Goal: Task Accomplishment & Management: Manage account settings

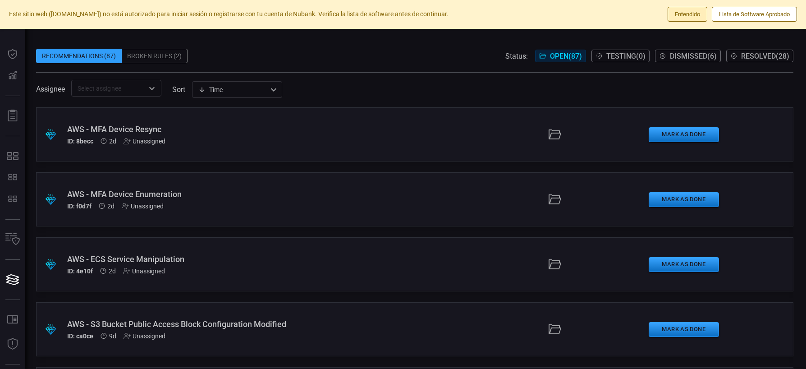
click at [684, 17] on button "Entendido" at bounding box center [688, 14] width 40 height 15
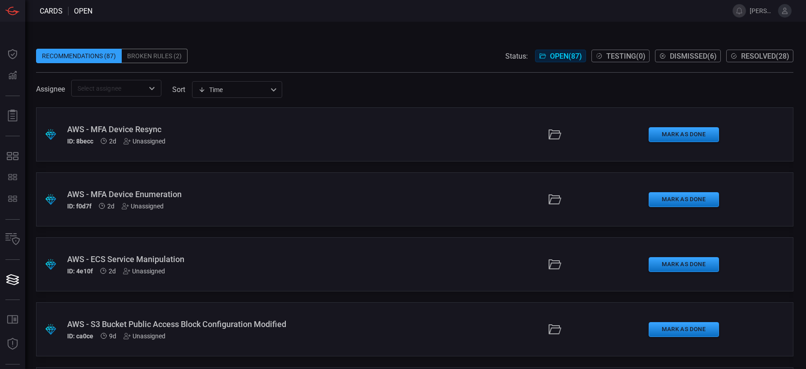
click at [789, 14] on button at bounding box center [785, 11] width 14 height 14
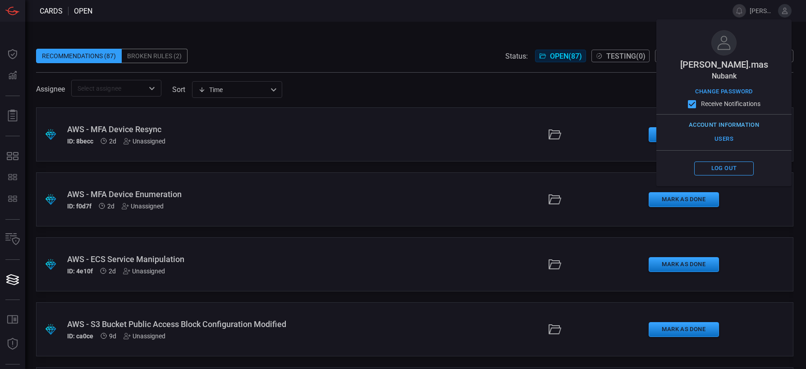
click at [726, 123] on button "Account Information" at bounding box center [724, 125] width 75 height 14
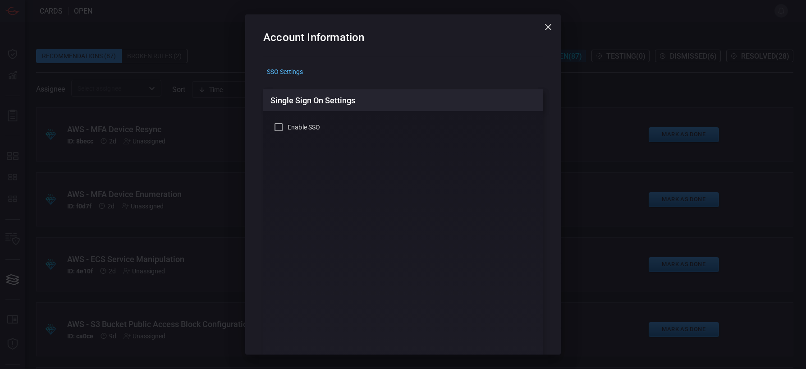
click at [550, 27] on icon "button" at bounding box center [548, 27] width 11 height 11
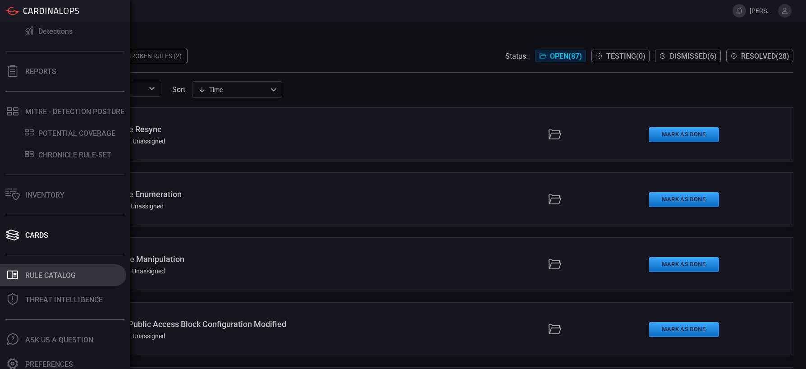
scroll to position [51, 0]
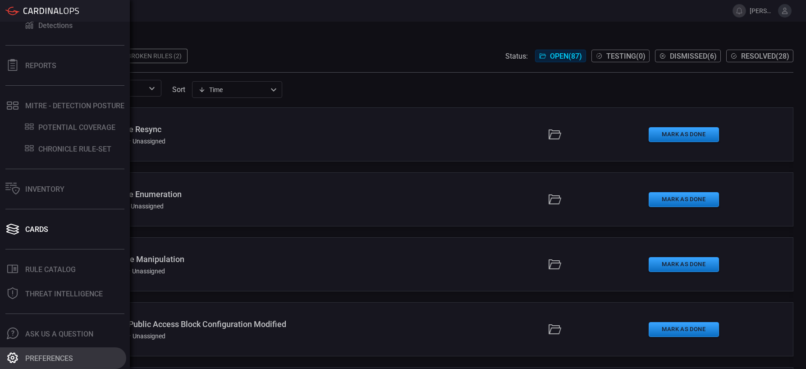
click at [71, 354] on div "Preferences" at bounding box center [49, 358] width 48 height 9
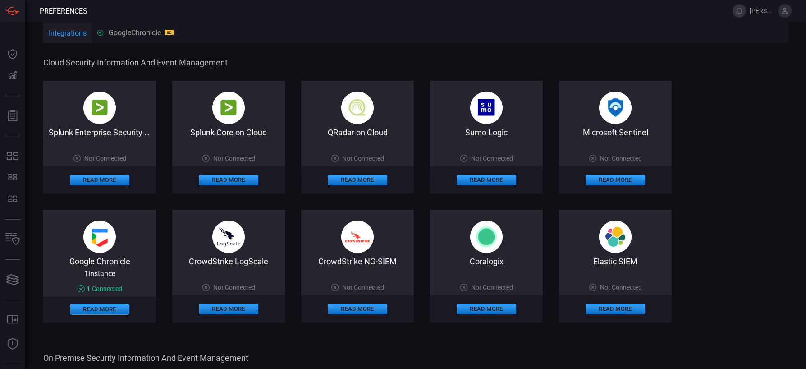
click at [777, 12] on span "[PERSON_NAME].mas" at bounding box center [771, 11] width 42 height 14
click at [784, 12] on icon at bounding box center [785, 11] width 8 height 8
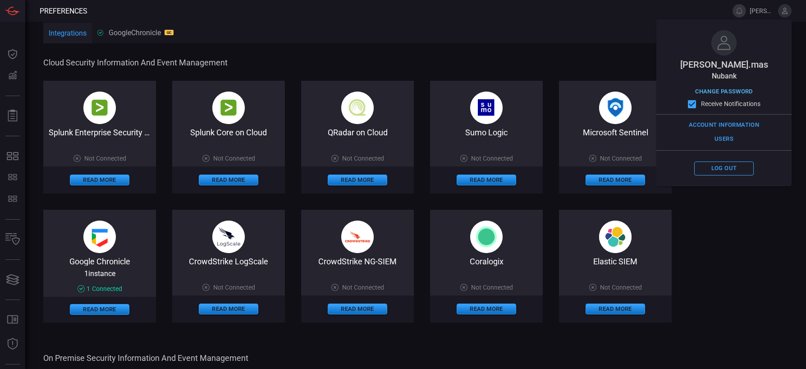
click at [727, 90] on button "Change Password" at bounding box center [724, 92] width 62 height 14
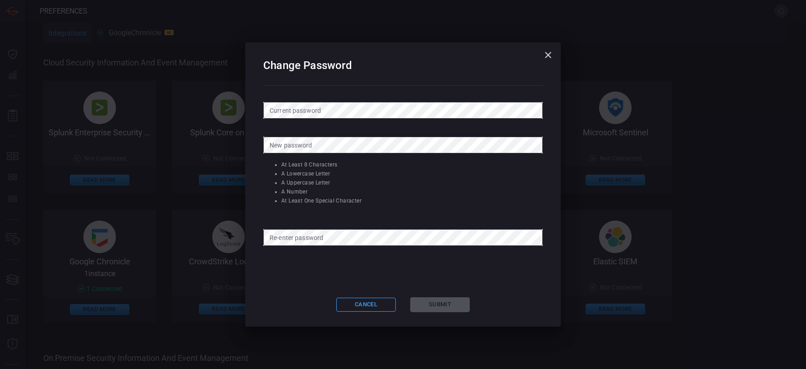
click at [343, 123] on form "Current password Current password New password New password At least 8 characte…" at bounding box center [403, 187] width 280 height 170
click at [438, 307] on button "Submit" at bounding box center [440, 304] width 60 height 15
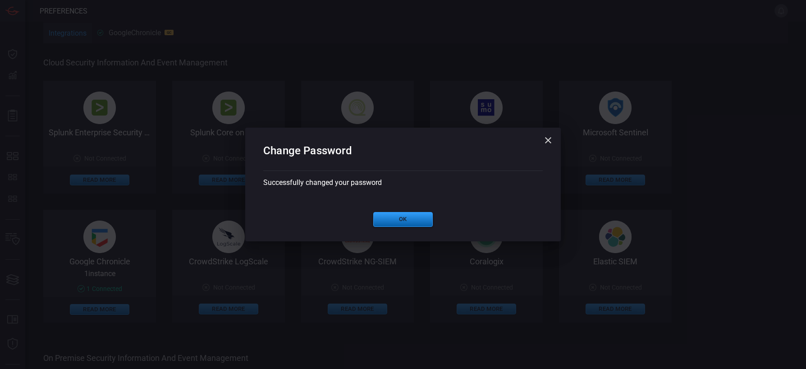
click at [401, 217] on button "Ok" at bounding box center [403, 219] width 60 height 15
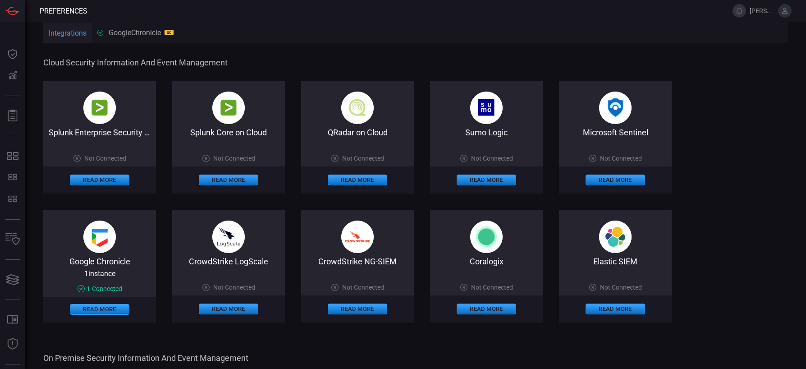
click at [786, 14] on icon at bounding box center [785, 11] width 8 height 8
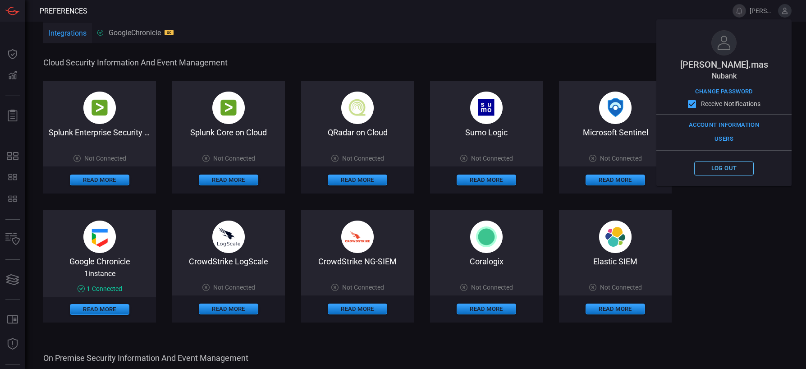
click at [734, 169] on button "Log out" at bounding box center [725, 168] width 60 height 14
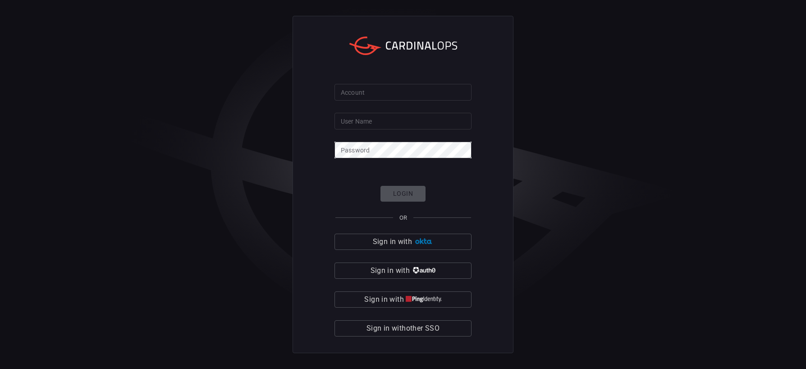
click at [434, 105] on form "Account Account User Name User Name Password Password Login OR Sign in with Sig…" at bounding box center [403, 210] width 137 height 253
click at [433, 95] on input "Account" at bounding box center [403, 92] width 137 height 17
type input "nubank"
type input "[PERSON_NAME].mas"
click button "Login" at bounding box center [403, 194] width 45 height 16
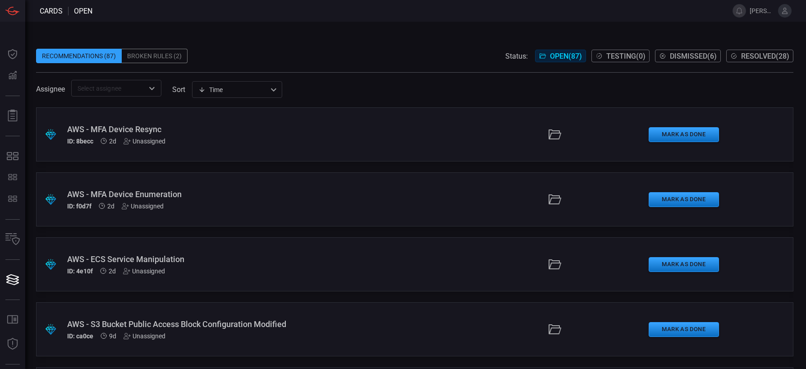
click at [779, 16] on span "[PERSON_NAME].mas" at bounding box center [771, 11] width 42 height 14
click at [789, 11] on button at bounding box center [785, 11] width 14 height 14
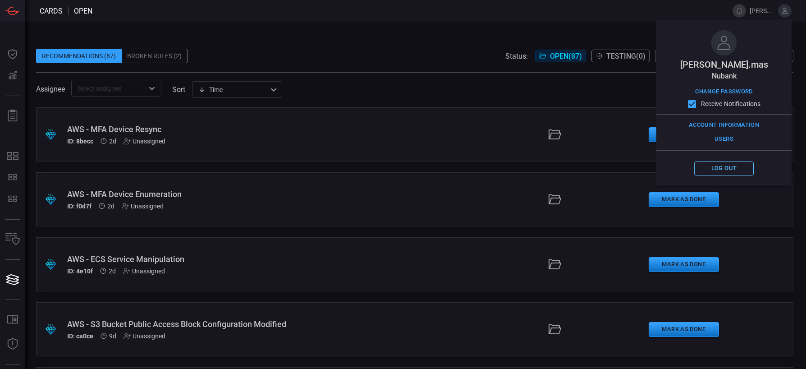
click at [732, 166] on button "Log out" at bounding box center [725, 168] width 60 height 14
